Goal: Information Seeking & Learning: Learn about a topic

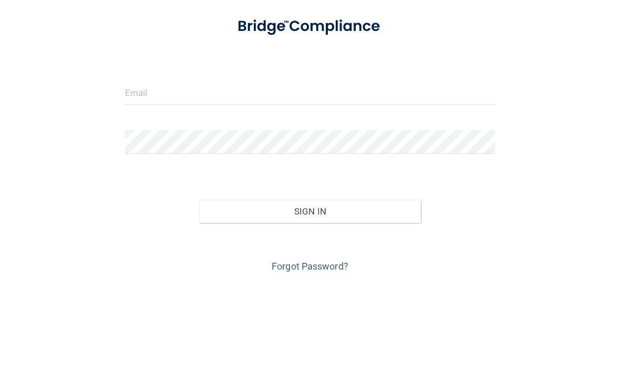
scroll to position [90, 0]
click at [212, 171] on input "email" at bounding box center [310, 183] width 370 height 24
click at [232, 97] on form "Invalid email/password. You don't have permission to access that page. Sign In …" at bounding box center [310, 231] width 370 height 268
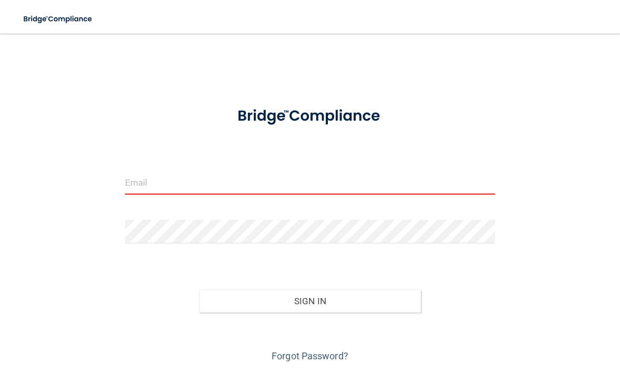
click at [277, 168] on form "Invalid email/password. You don't have permission to access that page. Sign In …" at bounding box center [310, 231] width 370 height 268
click at [222, 175] on input "email" at bounding box center [310, 183] width 370 height 24
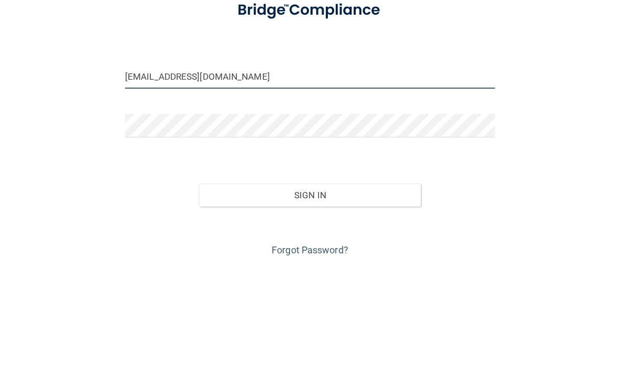
type input "[EMAIL_ADDRESS][DOMAIN_NAME]"
click at [373, 108] on form "sjgfayeytte@gmail.com Invalid email/password. You don't have permission to acce…" at bounding box center [310, 231] width 370 height 268
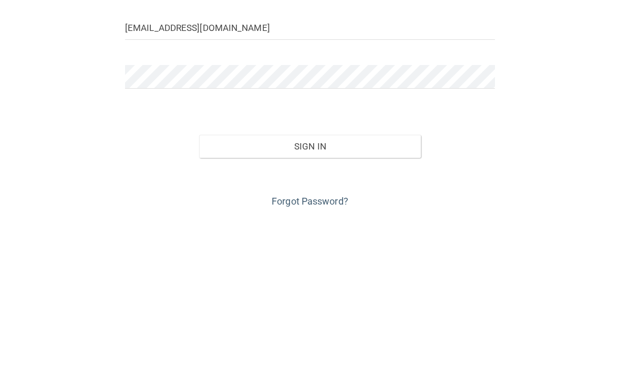
click at [381, 290] on button "Sign In" at bounding box center [310, 301] width 222 height 23
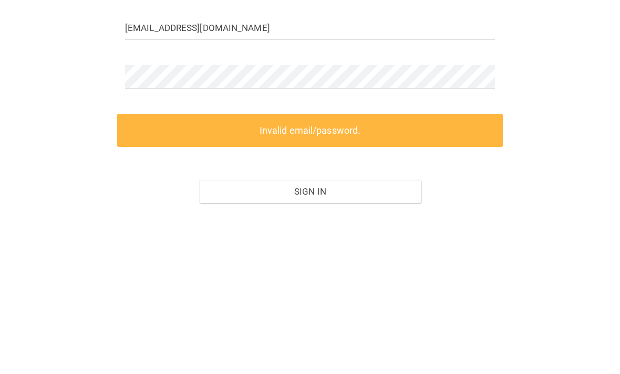
click at [343, 97] on form "sjgfayeytte@gmail.com Invalid email/password. You don't have permission to acce…" at bounding box center [310, 254] width 370 height 314
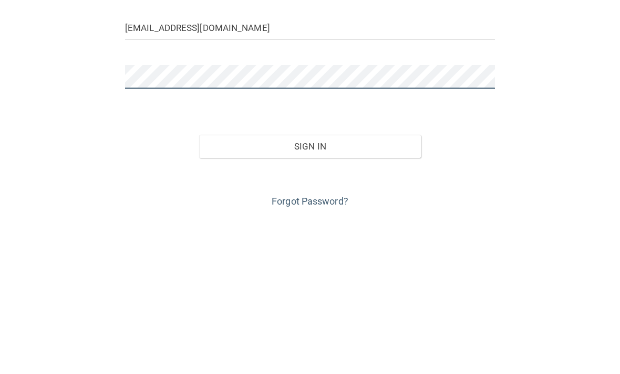
scroll to position [0, 0]
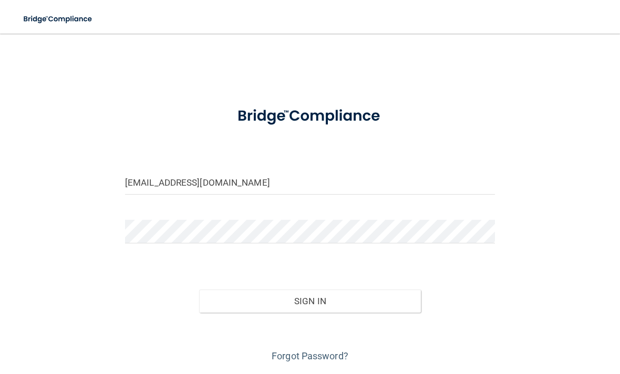
click at [330, 301] on button "Sign In" at bounding box center [310, 301] width 222 height 23
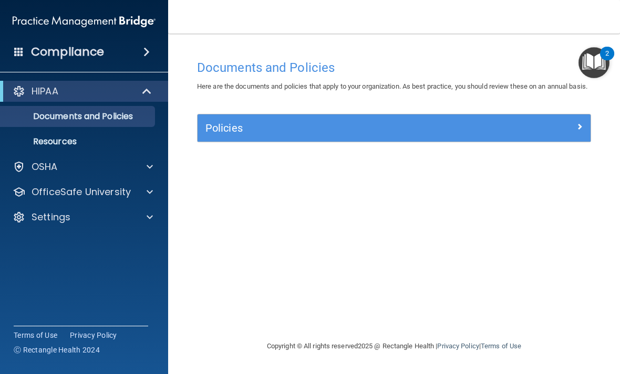
click at [93, 193] on p "OfficeSafe University" at bounding box center [81, 192] width 99 height 13
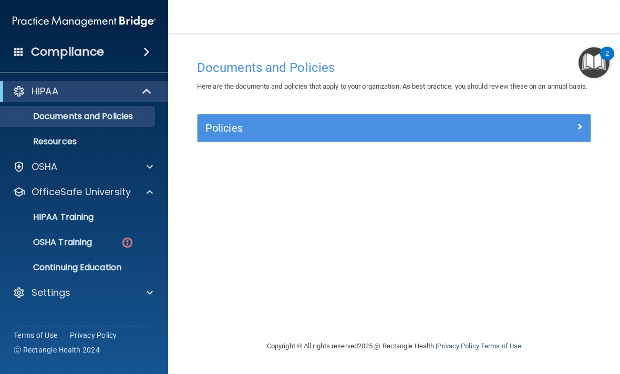
click at [88, 235] on link "OSHA Training" at bounding box center [71, 242] width 165 height 21
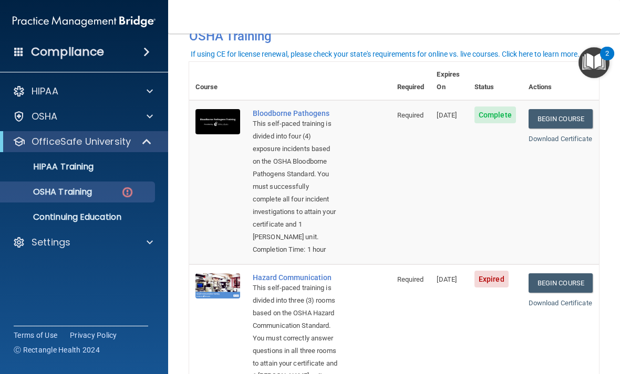
scroll to position [63, 0]
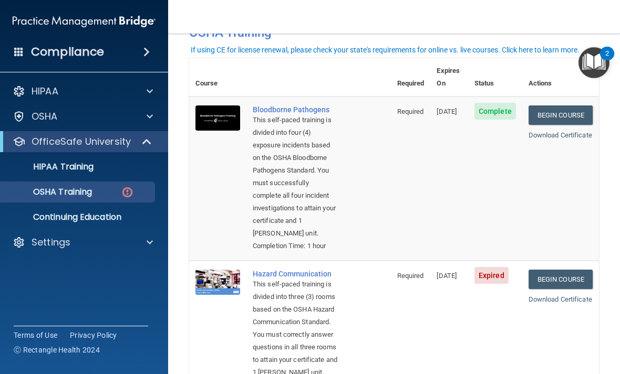
click at [563, 289] on link "Begin Course" at bounding box center [560, 279] width 64 height 19
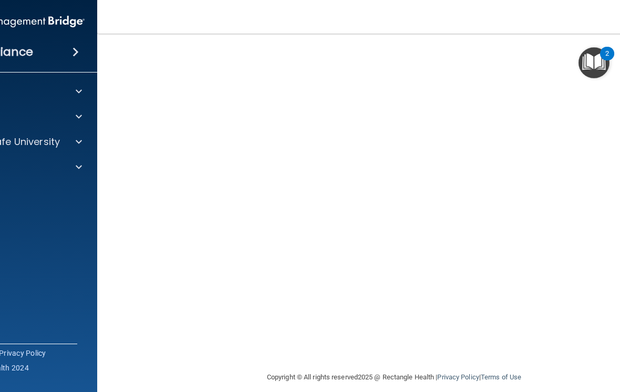
scroll to position [71, 0]
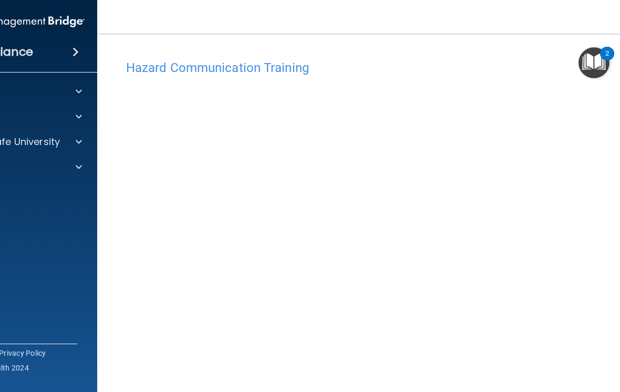
click at [588, 64] on img "Open Resource Center, 2 new notifications" at bounding box center [593, 62] width 31 height 31
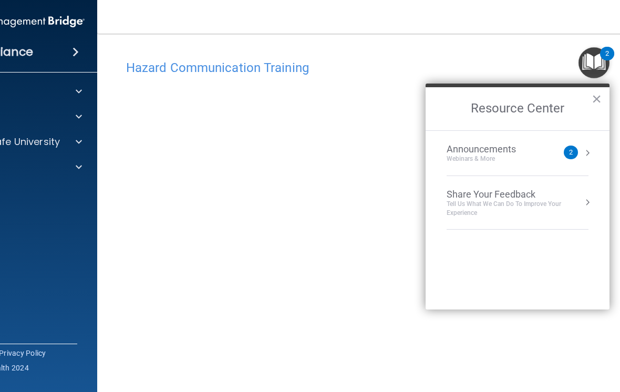
click at [598, 102] on button "×" at bounding box center [596, 98] width 10 height 17
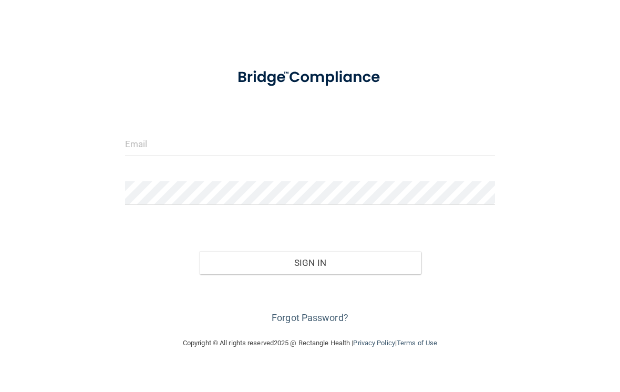
click at [313, 171] on input "email" at bounding box center [310, 183] width 370 height 24
click at [310, 171] on input "email" at bounding box center [310, 183] width 370 height 24
click at [279, 171] on input "email" at bounding box center [310, 183] width 370 height 24
click at [254, 126] on form "Invalid email/password. You don't have permission to access that page. Sign In …" at bounding box center [310, 231] width 370 height 268
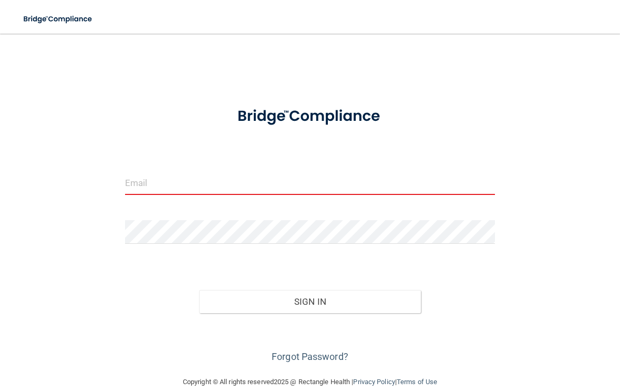
click at [247, 183] on input "email" at bounding box center [310, 183] width 370 height 24
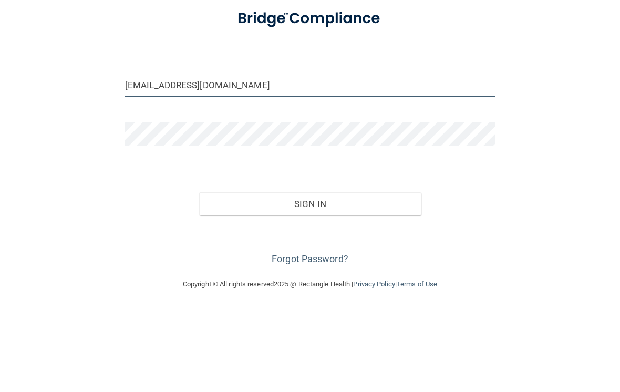
type input "[EMAIL_ADDRESS][DOMAIN_NAME]"
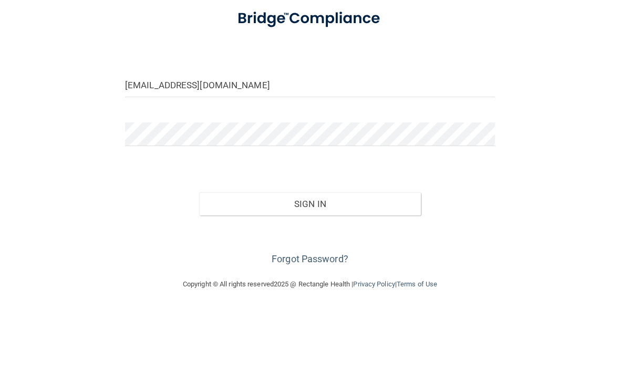
click at [241, 118] on form "sjgfayeytte@gmail.com Invalid email/password. You don't have permission to acce…" at bounding box center [310, 231] width 370 height 268
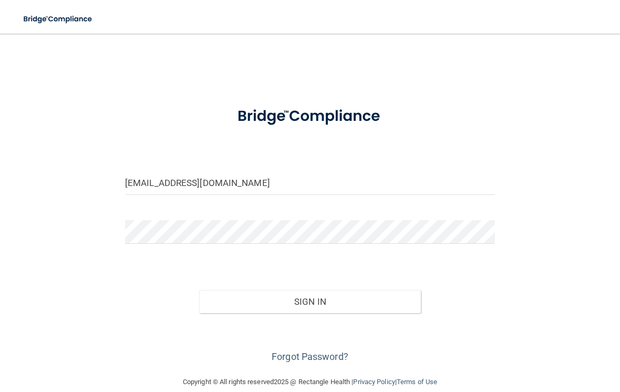
click at [349, 296] on button "Sign In" at bounding box center [310, 301] width 222 height 23
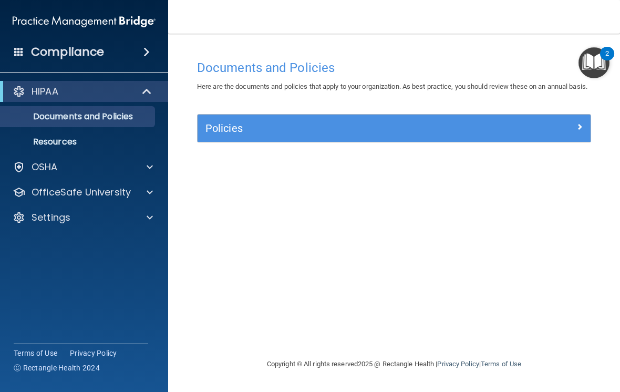
click at [112, 197] on p "OfficeSafe University" at bounding box center [81, 192] width 99 height 13
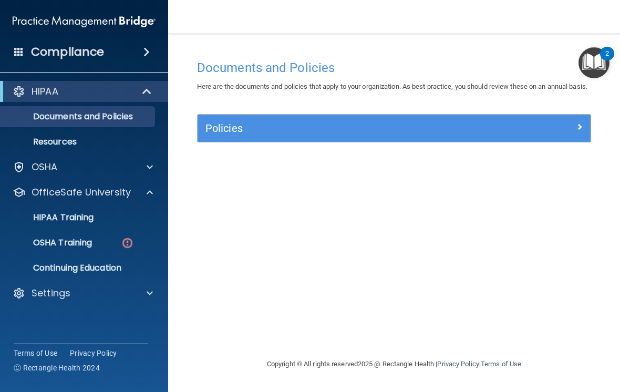
click at [97, 243] on div "OSHA Training" at bounding box center [78, 242] width 143 height 11
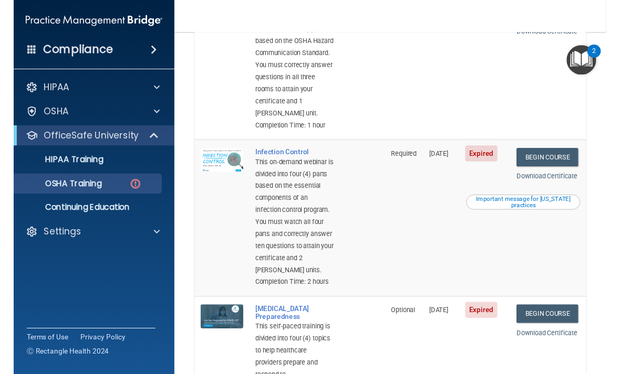
scroll to position [330, 0]
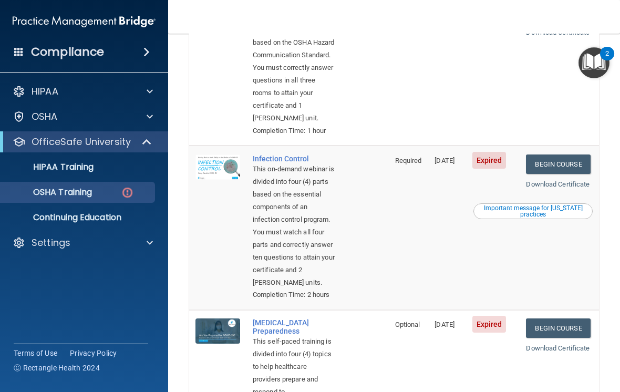
click at [569, 174] on link "Begin Course" at bounding box center [558, 163] width 64 height 19
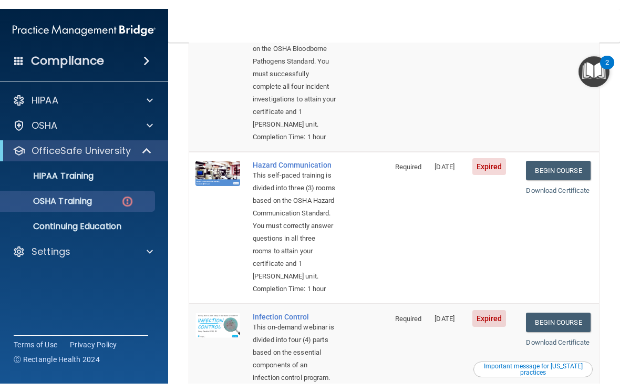
scroll to position [174, 0]
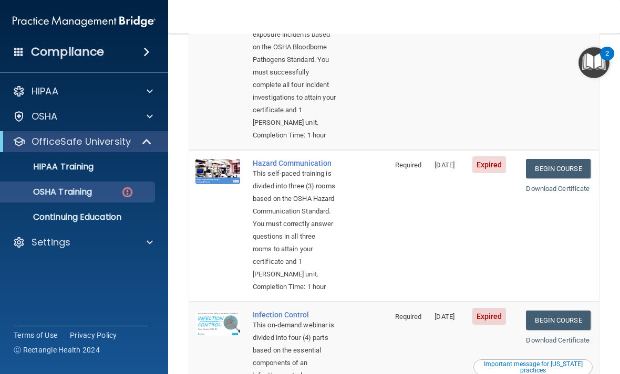
click at [565, 179] on link "Begin Course" at bounding box center [558, 168] width 64 height 19
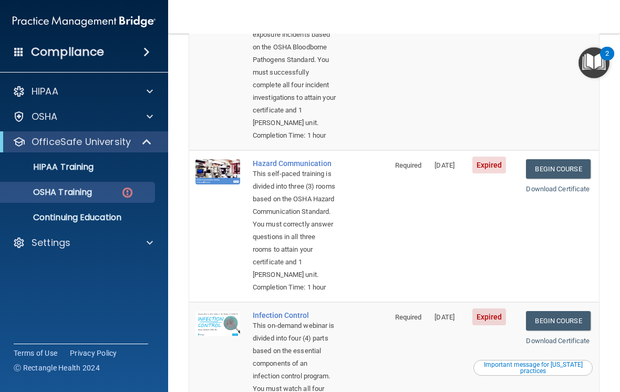
click at [110, 223] on link "Continuing Education" at bounding box center [71, 217] width 165 height 21
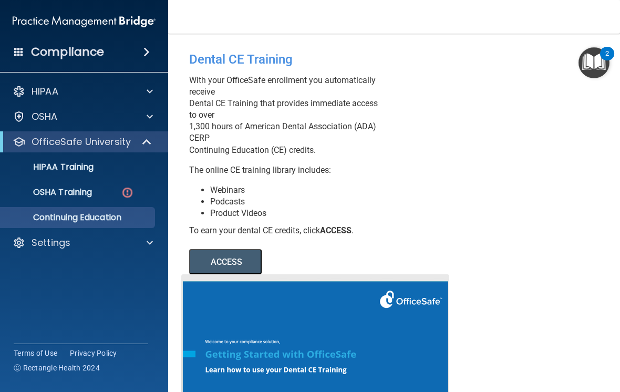
click at [111, 191] on div "OSHA Training" at bounding box center [78, 192] width 143 height 11
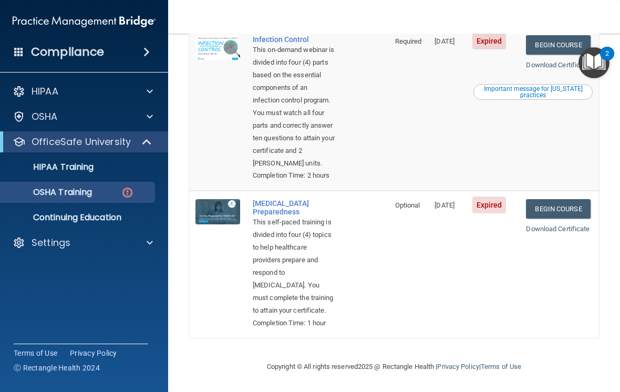
scroll to position [557, 0]
click at [571, 199] on link "Begin Course" at bounding box center [558, 208] width 64 height 19
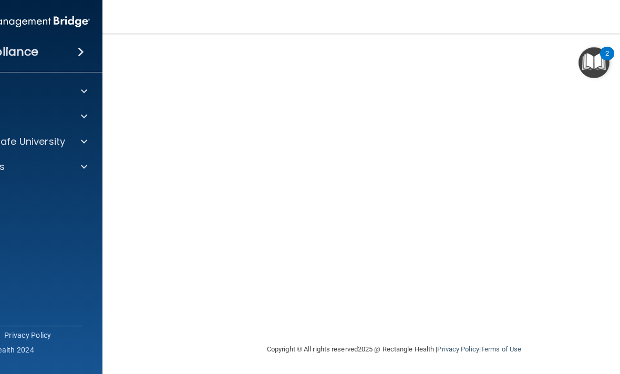
scroll to position [75, 0]
